Goal: Navigation & Orientation: Understand site structure

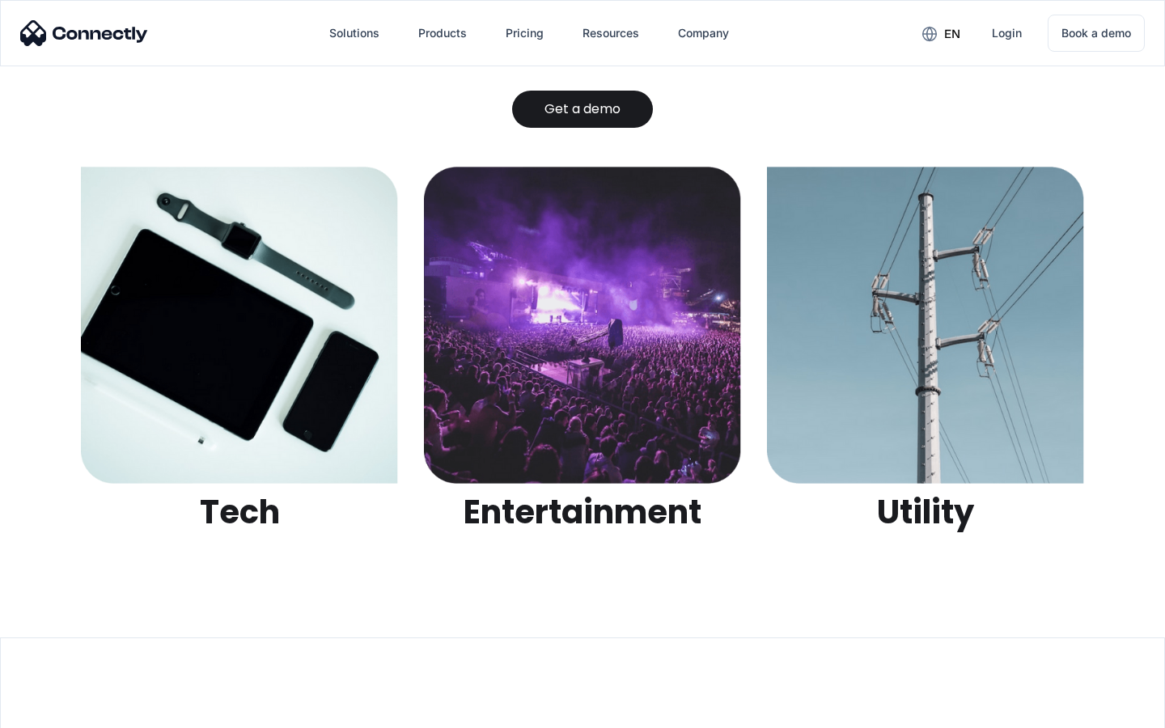
scroll to position [5103, 0]
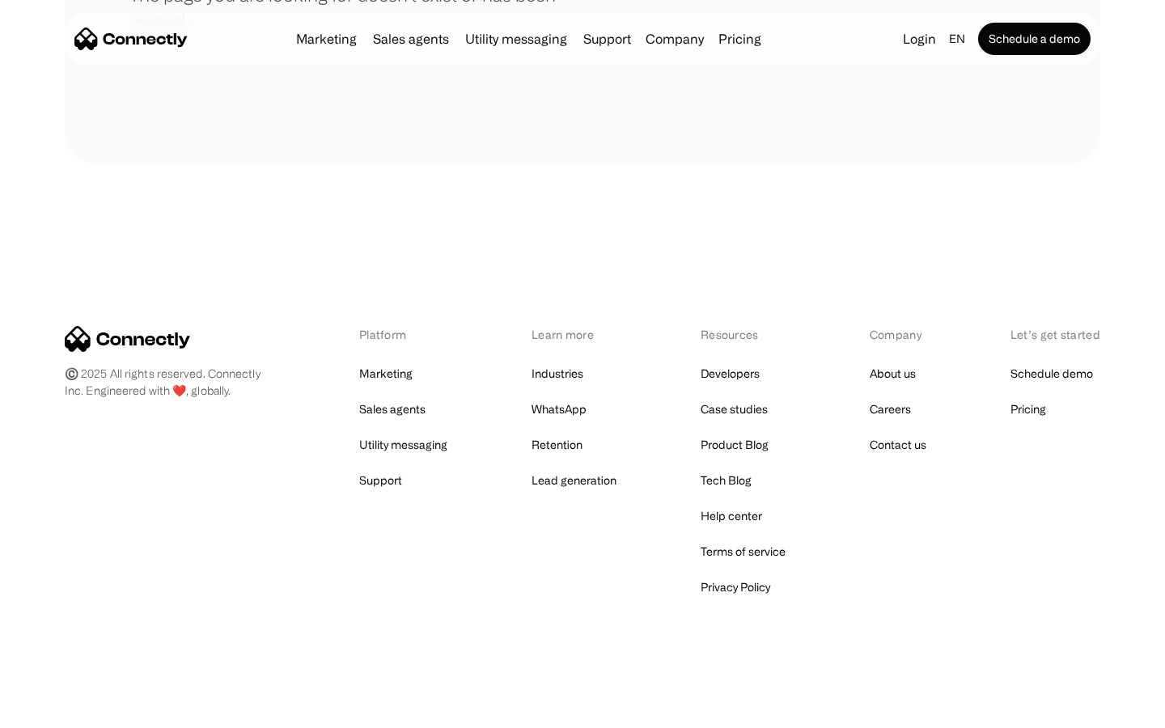
scroll to position [295, 0]
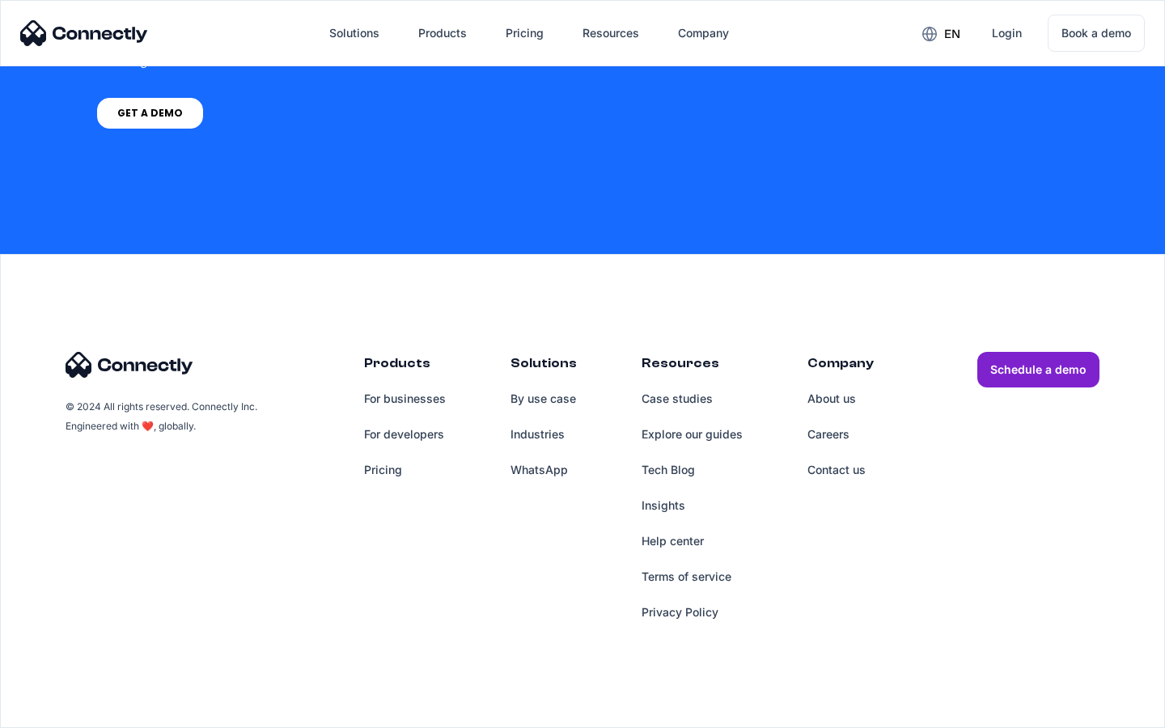
scroll to position [4717, 0]
